Goal: Information Seeking & Learning: Check status

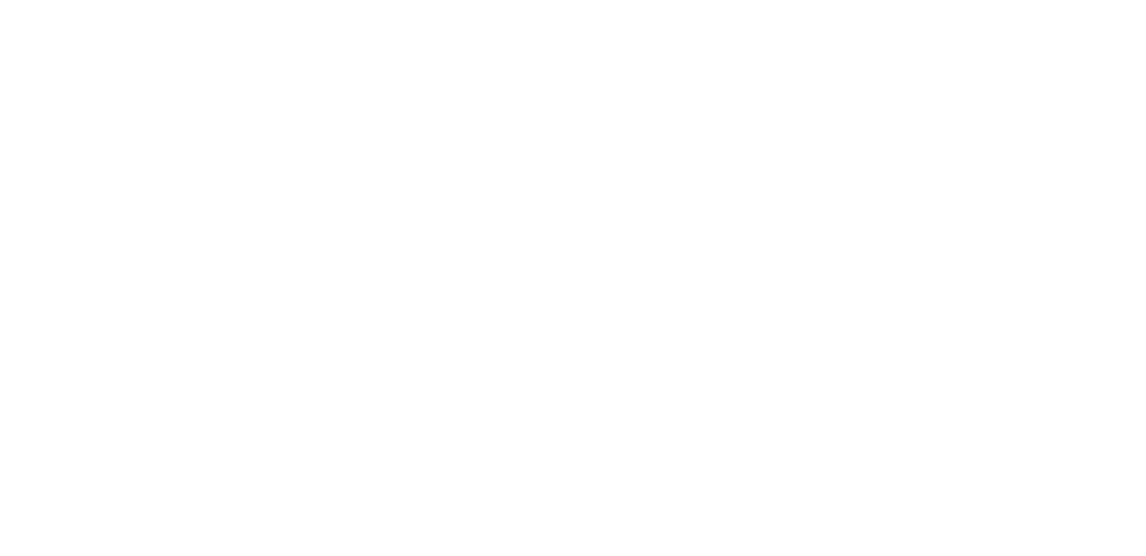
select select
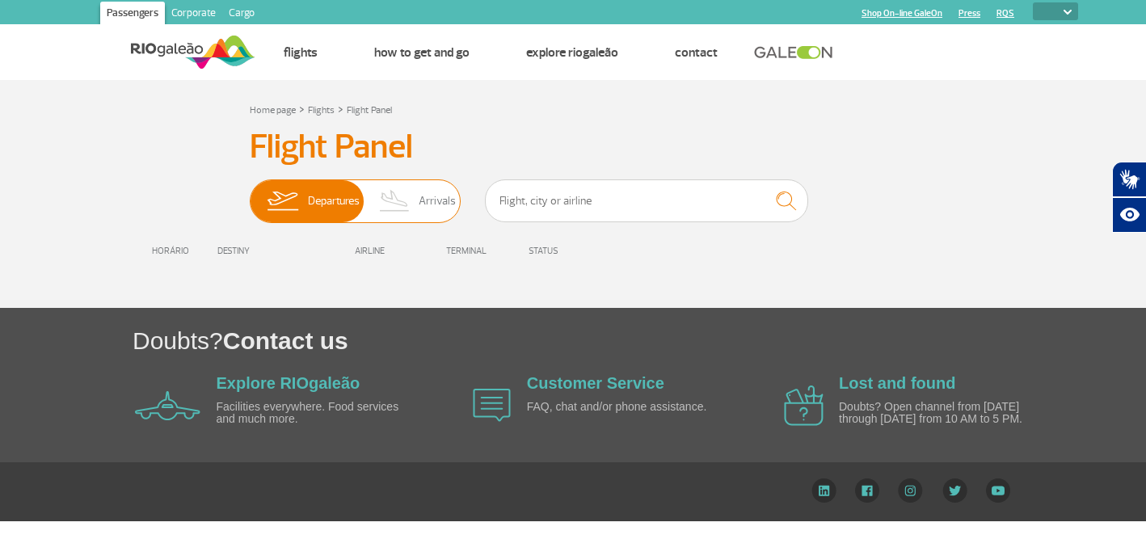
click at [319, 198] on span "Departures" at bounding box center [334, 201] width 52 height 42
click at [250, 193] on input "Departures Arrivals" at bounding box center [250, 193] width 0 height 0
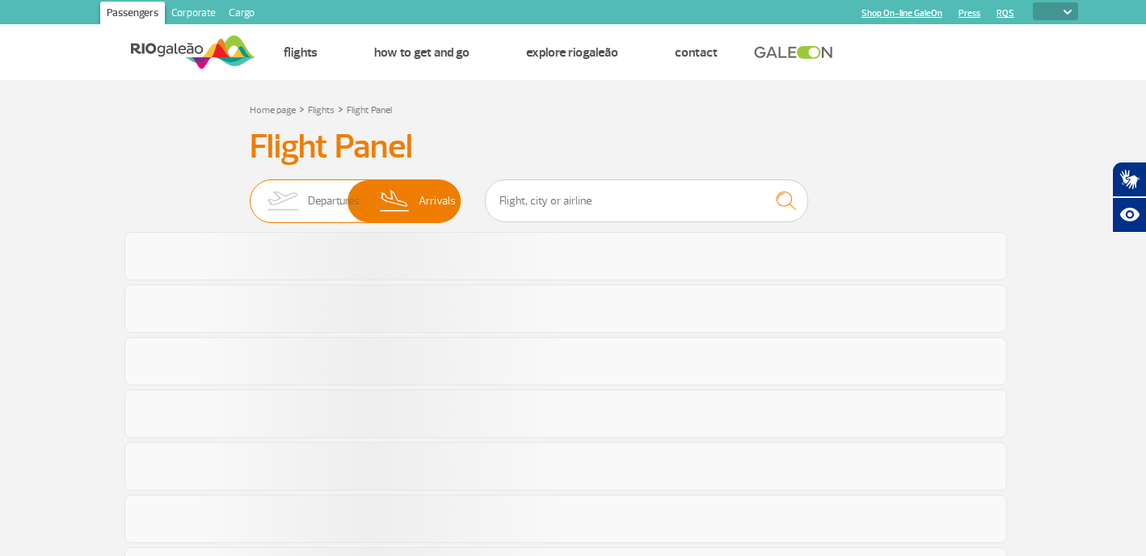
click at [319, 198] on span "Departures" at bounding box center [334, 201] width 52 height 42
click at [250, 193] on input "Departures Arrivals" at bounding box center [250, 193] width 0 height 0
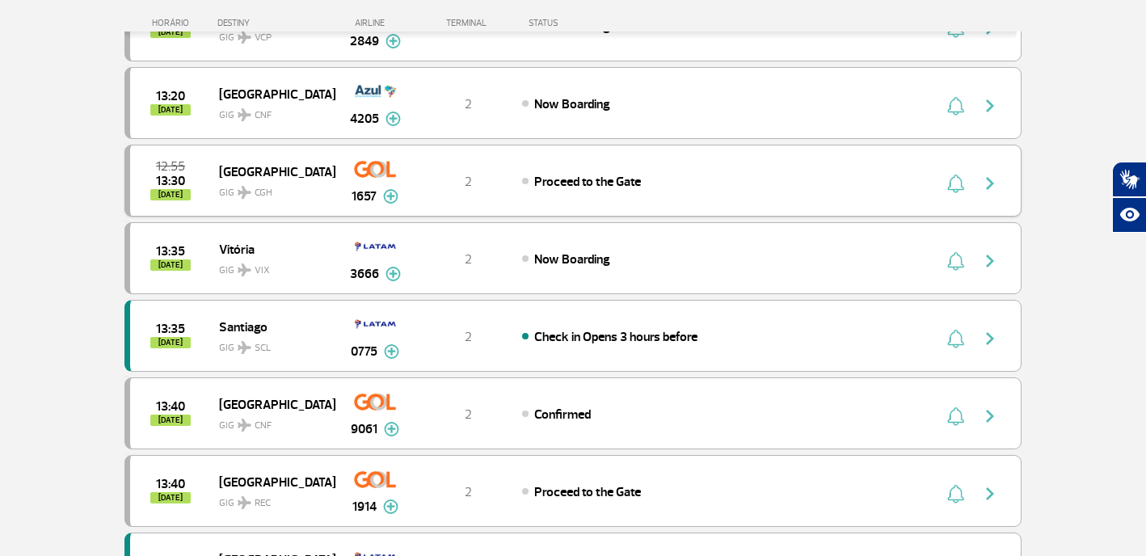
scroll to position [668, 0]
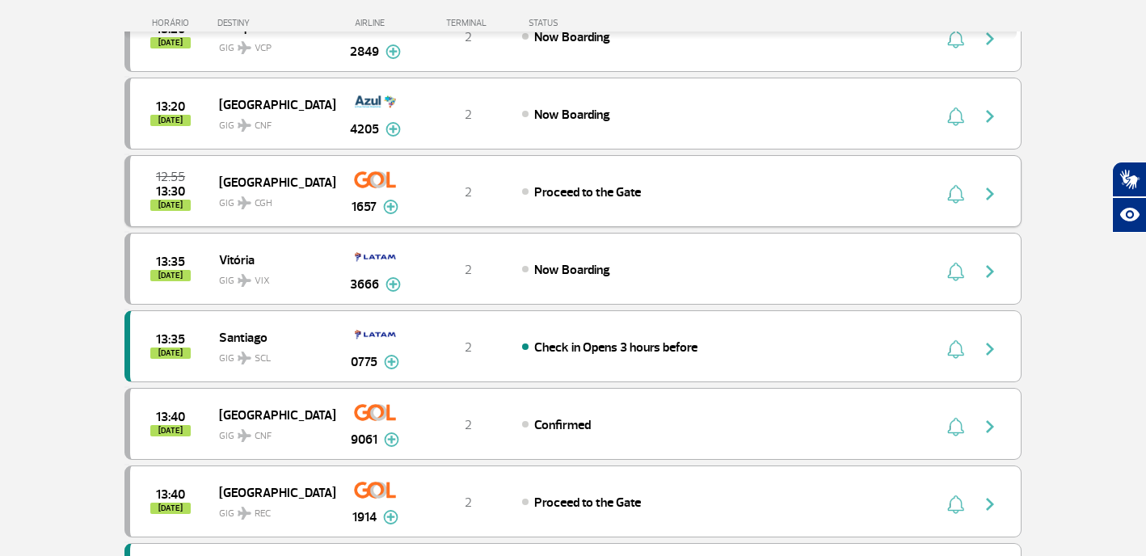
click at [403, 177] on div "1657" at bounding box center [375, 191] width 80 height 51
click at [434, 191] on div "2" at bounding box center [469, 192] width 107 height 18
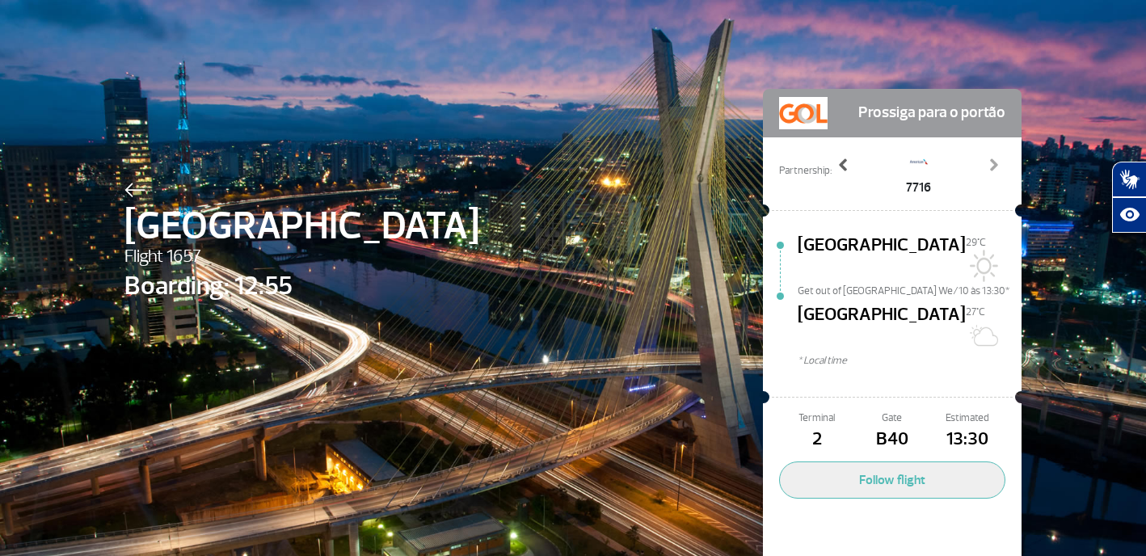
click at [846, 168] on span at bounding box center [844, 165] width 16 height 16
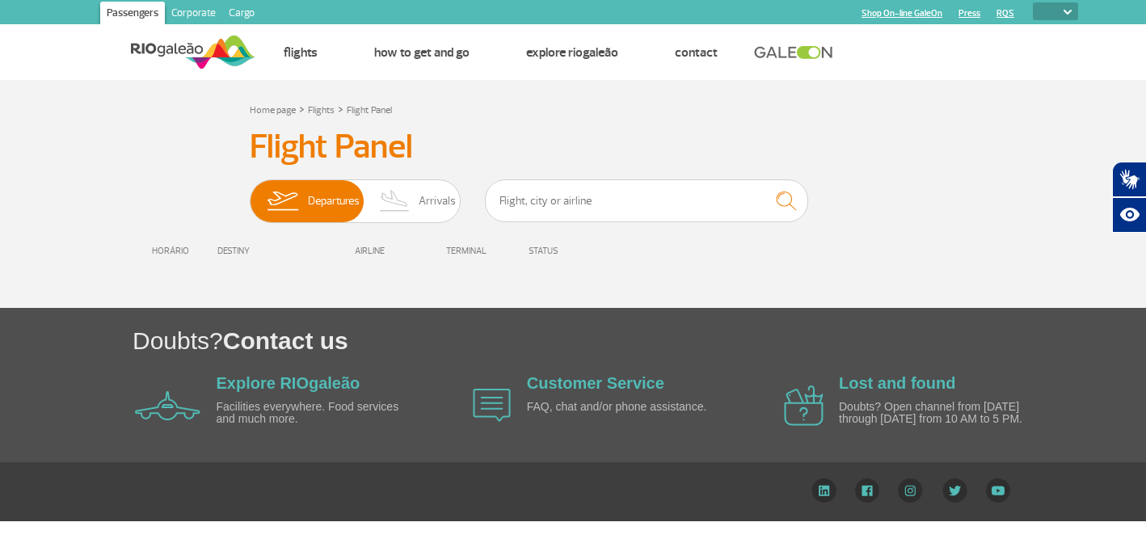
click at [234, 164] on div "Flight Panel Departures Arrivals HORÁRIO DESTINY AIRLINE TERMINAL STATUS" at bounding box center [572, 201] width 897 height 149
click at [335, 216] on span "Departures" at bounding box center [334, 201] width 52 height 42
click at [250, 193] on input "Departures Arrivals" at bounding box center [250, 193] width 0 height 0
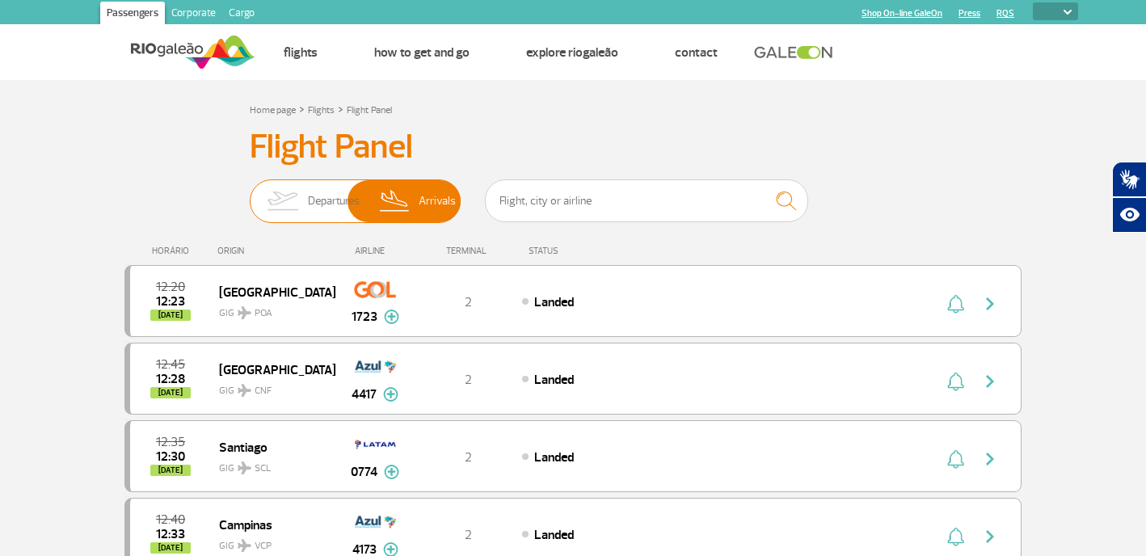
click at [307, 206] on img at bounding box center [282, 201] width 51 height 42
click at [250, 193] on input "Departures Arrivals" at bounding box center [250, 193] width 0 height 0
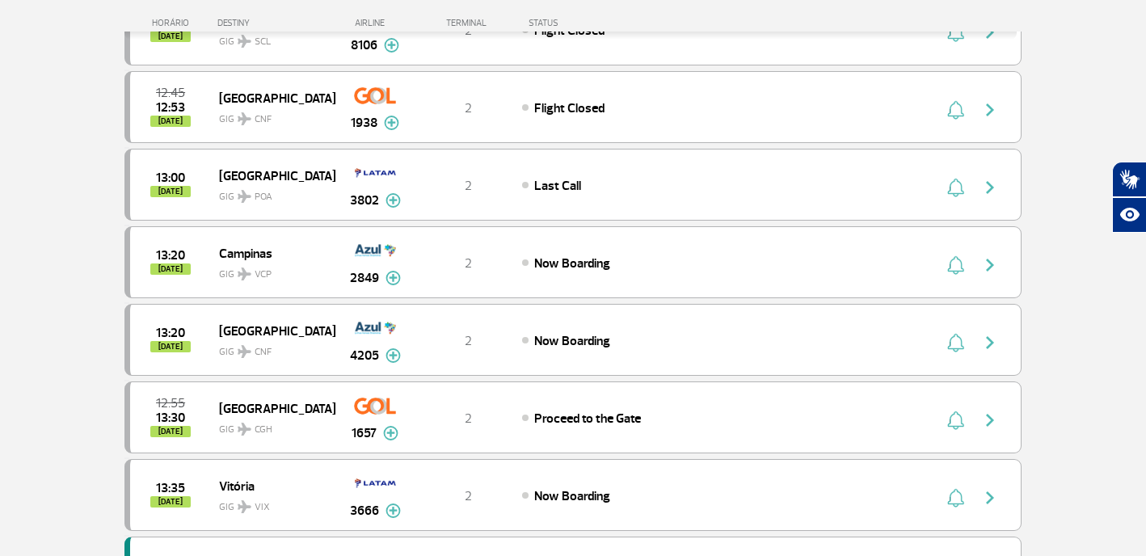
scroll to position [443, 0]
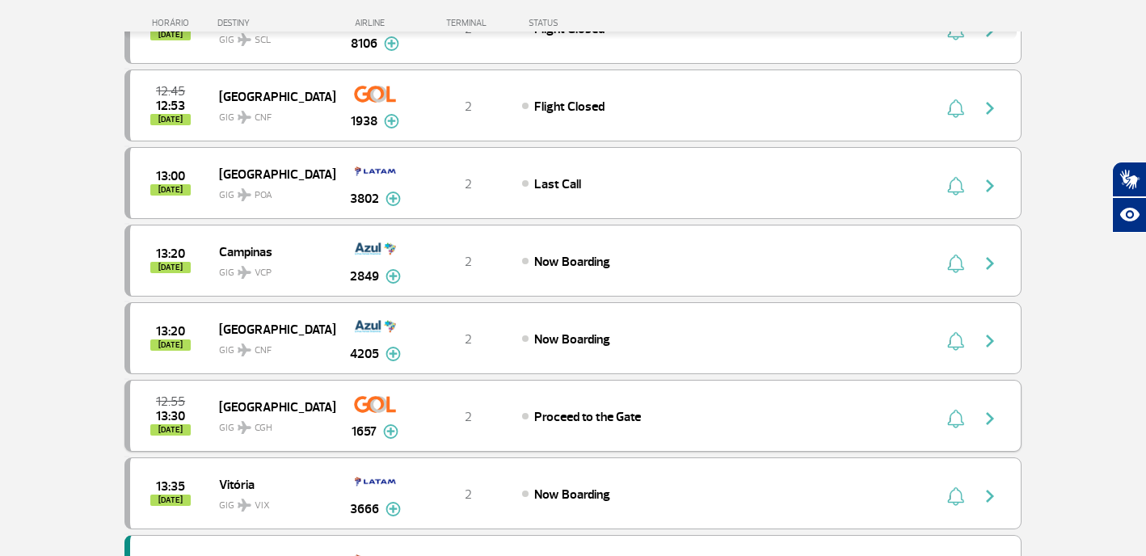
click at [394, 432] on img at bounding box center [390, 431] width 15 height 15
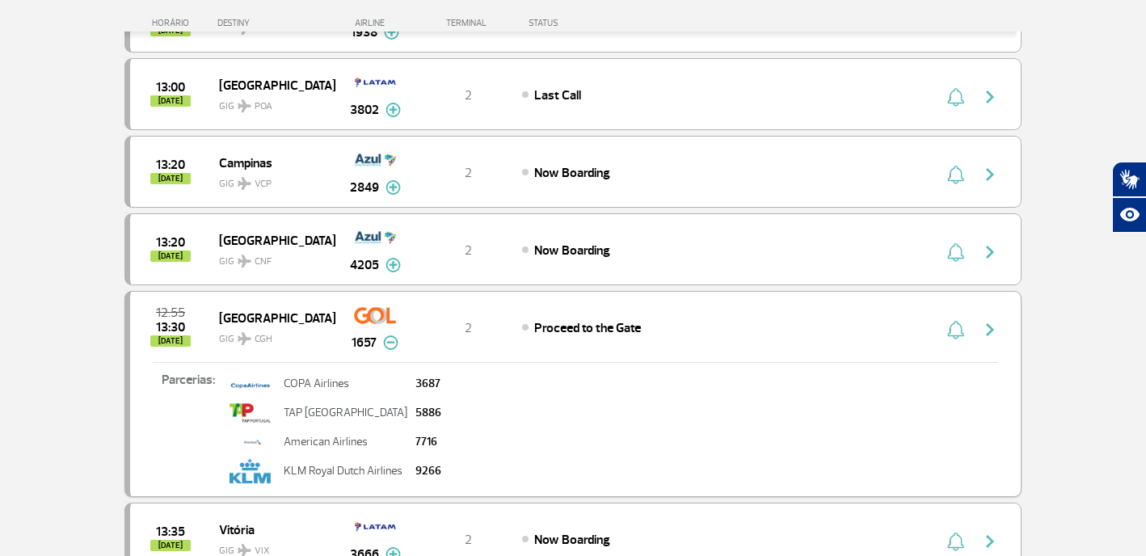
scroll to position [571, 0]
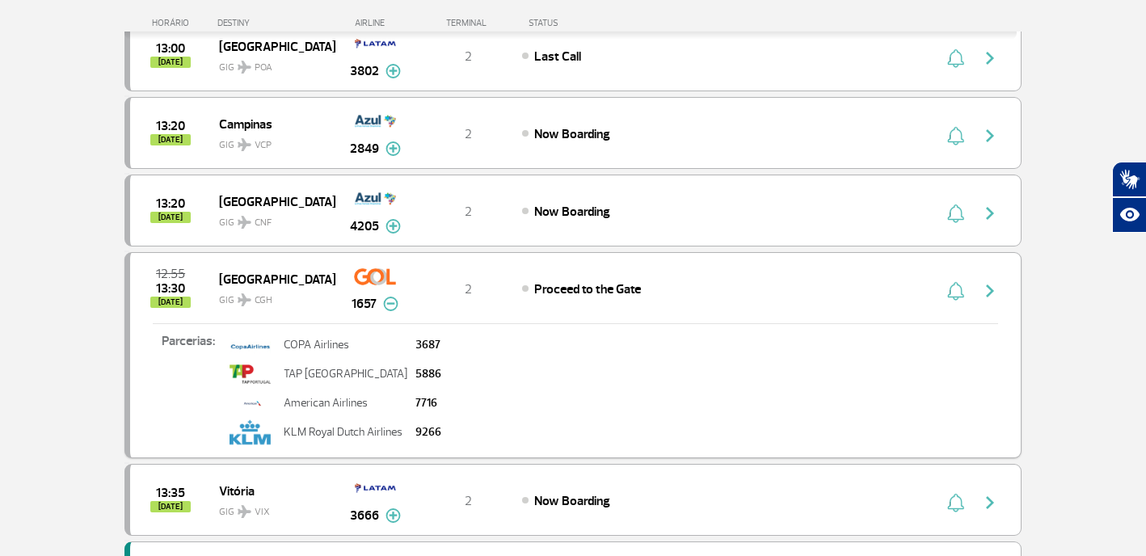
click at [428, 271] on div "12:55 13:30 [DATE] São Paulo GIG CGH 1657 2 Proceed to the Gate Parcerias: COPA…" at bounding box center [572, 355] width 897 height 206
click at [960, 296] on img "button" at bounding box center [955, 290] width 17 height 19
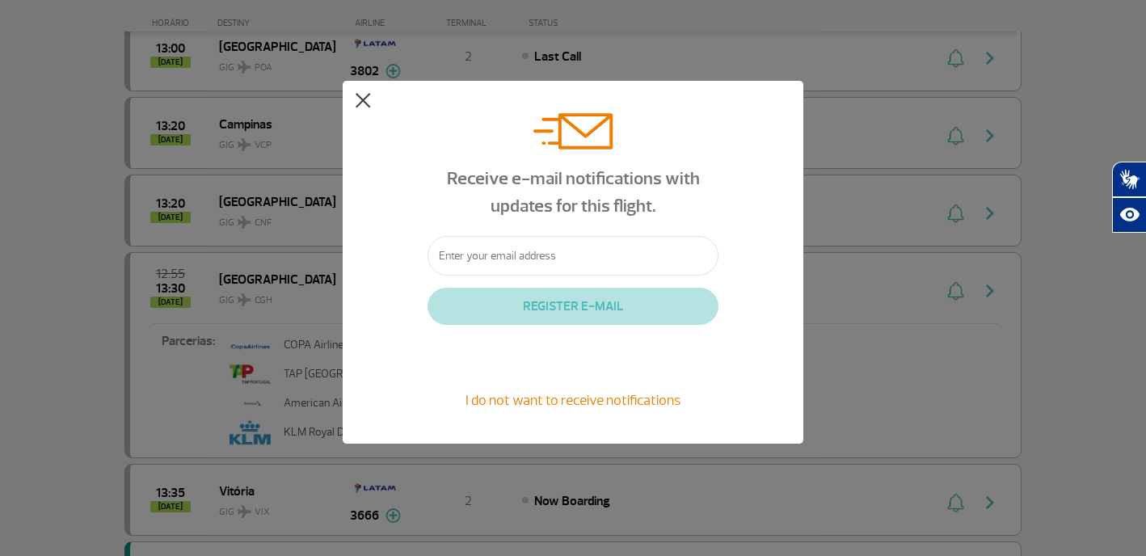
click at [360, 103] on button at bounding box center [363, 101] width 16 height 16
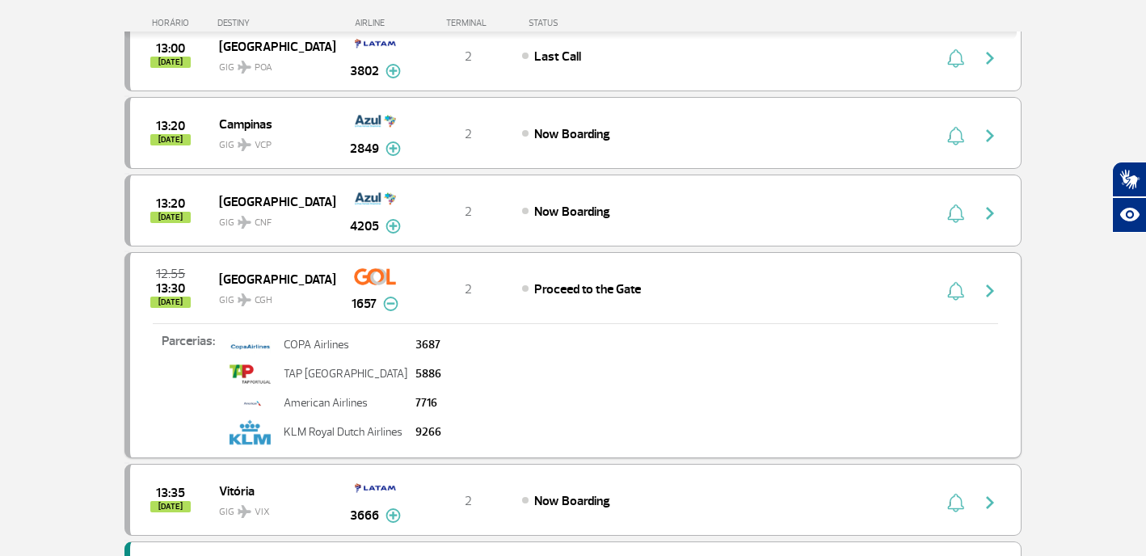
click at [979, 284] on button "button" at bounding box center [994, 289] width 37 height 26
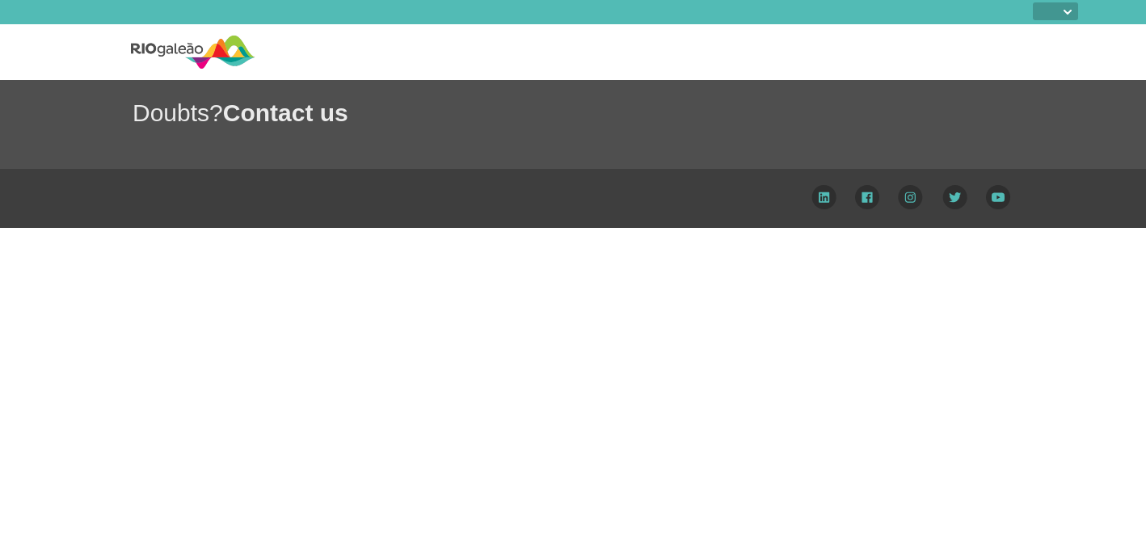
select select
